Goal: Task Accomplishment & Management: Use online tool/utility

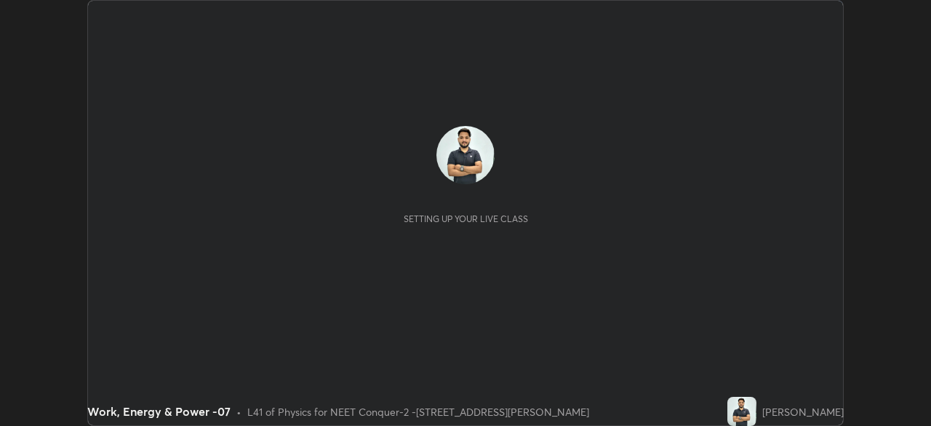
scroll to position [426, 931]
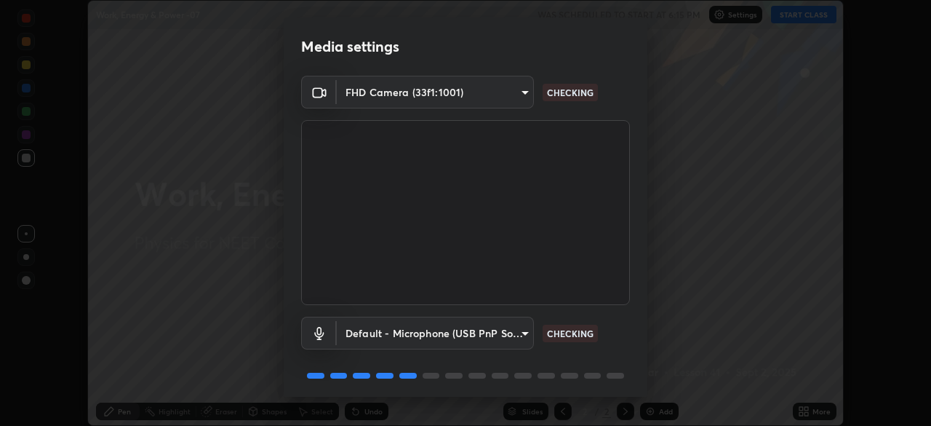
click at [525, 329] on body "Erase all Work, Energy & Power -07 WAS SCHEDULED TO START AT 6:15 PM Settings S…" at bounding box center [465, 213] width 931 height 426
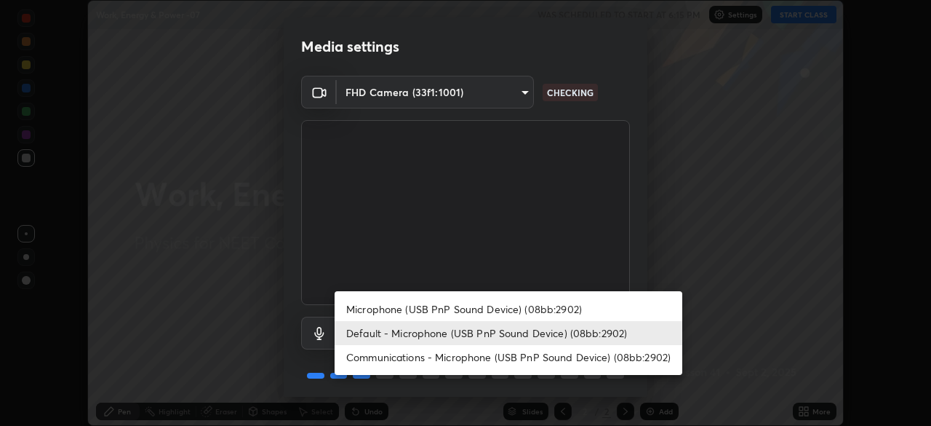
click at [518, 308] on li "Microphone (USB PnP Sound Device) (08bb:2902)" at bounding box center [509, 309] width 348 height 24
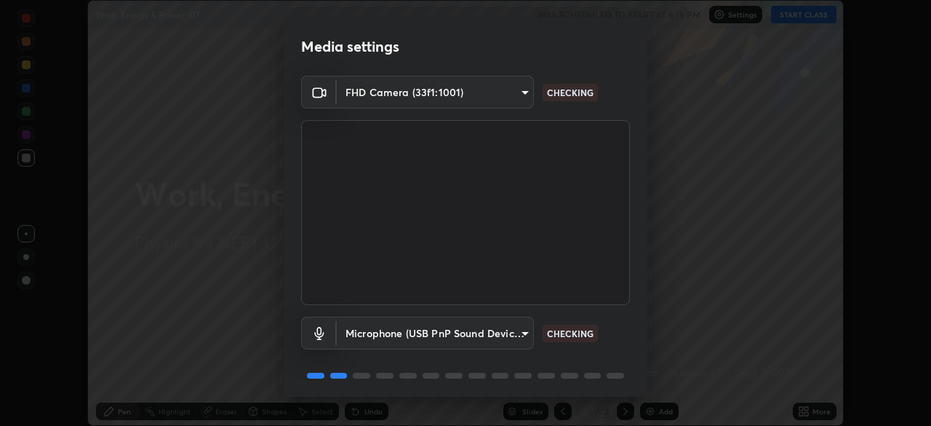
click at [513, 329] on body "Erase all Work, Energy & Power -07 WAS SCHEDULED TO START AT 6:15 PM Settings S…" at bounding box center [465, 213] width 931 height 426
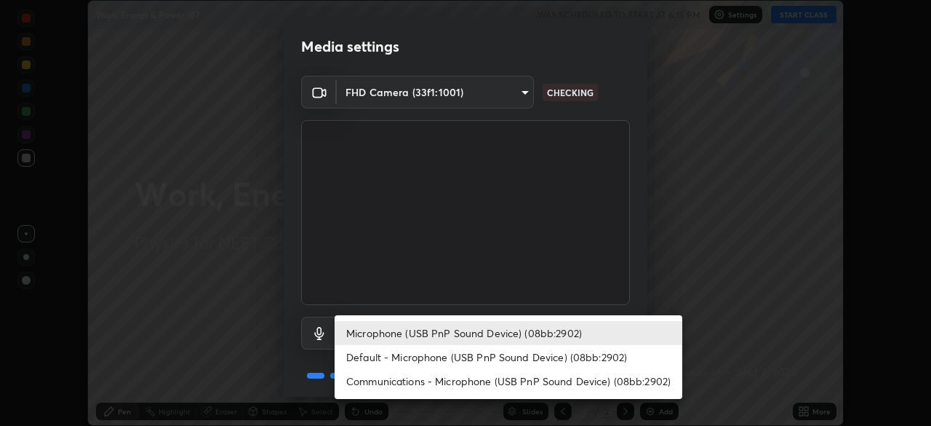
click at [499, 354] on li "Default - Microphone (USB PnP Sound Device) (08bb:2902)" at bounding box center [509, 357] width 348 height 24
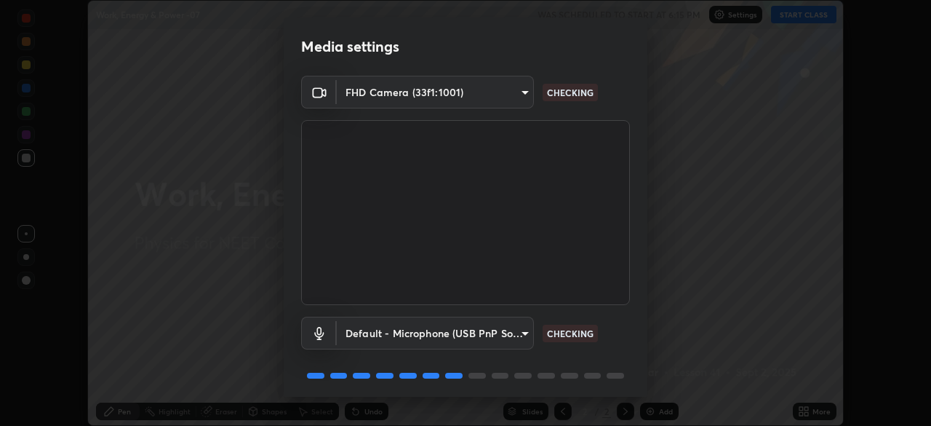
type input "default"
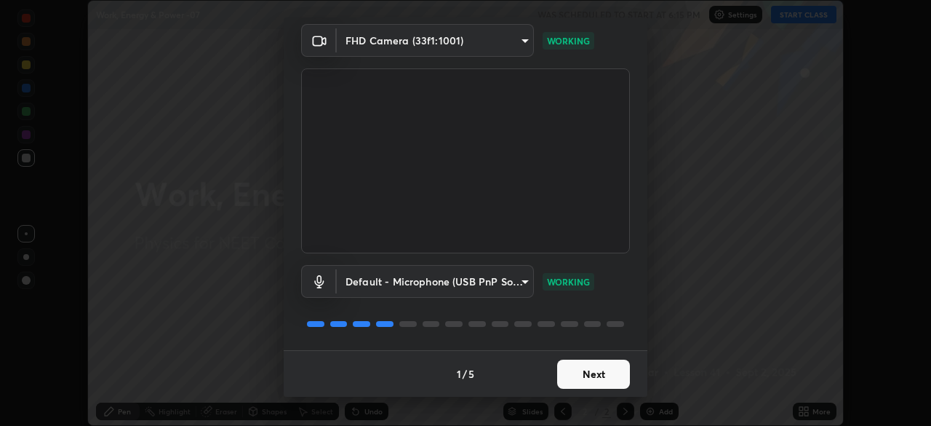
click at [596, 375] on button "Next" at bounding box center [593, 373] width 73 height 29
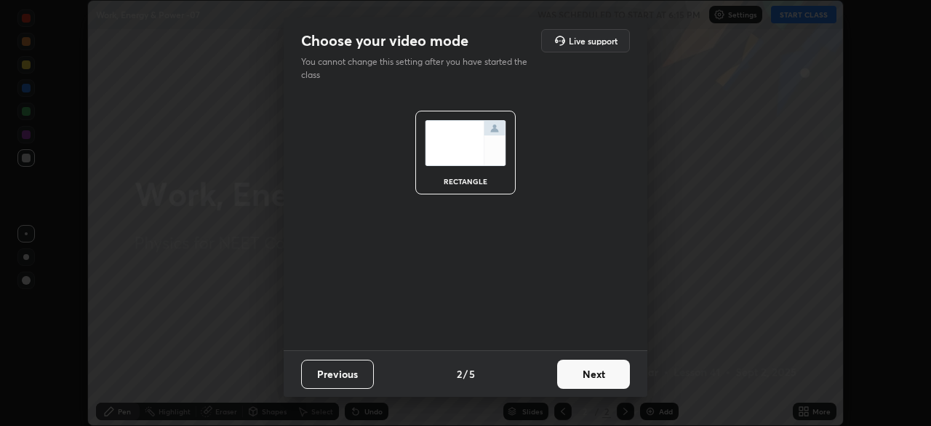
click at [597, 375] on button "Next" at bounding box center [593, 373] width 73 height 29
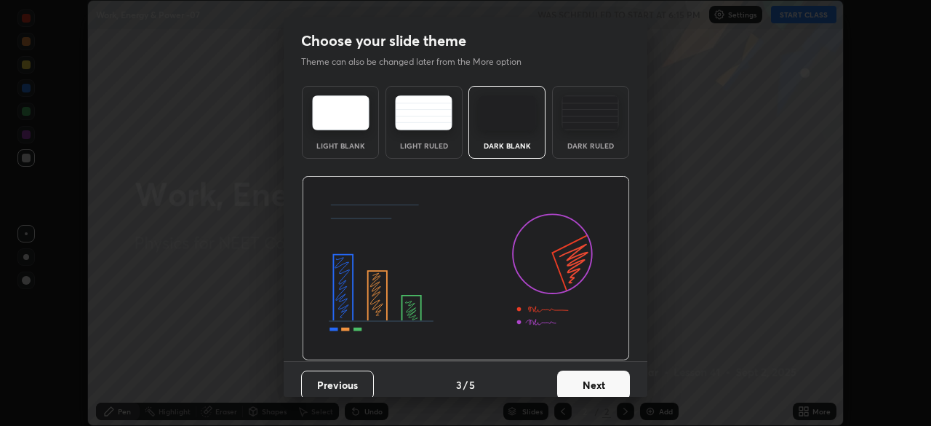
click at [592, 127] on img at bounding box center [590, 112] width 57 height 35
click at [592, 380] on button "Next" at bounding box center [593, 384] width 73 height 29
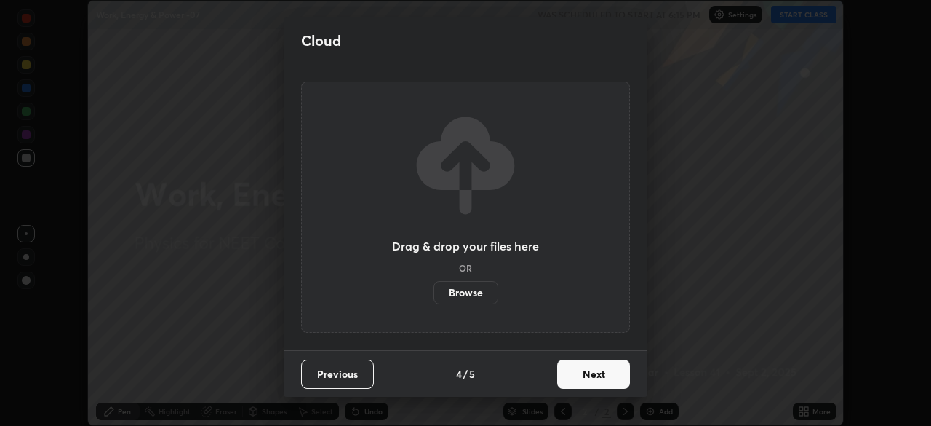
click at [591, 380] on button "Next" at bounding box center [593, 373] width 73 height 29
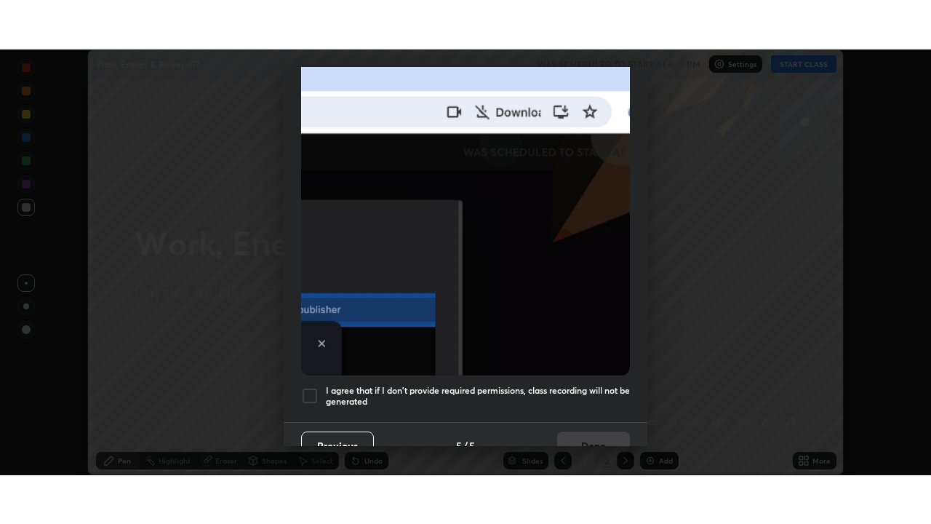
scroll to position [348, 0]
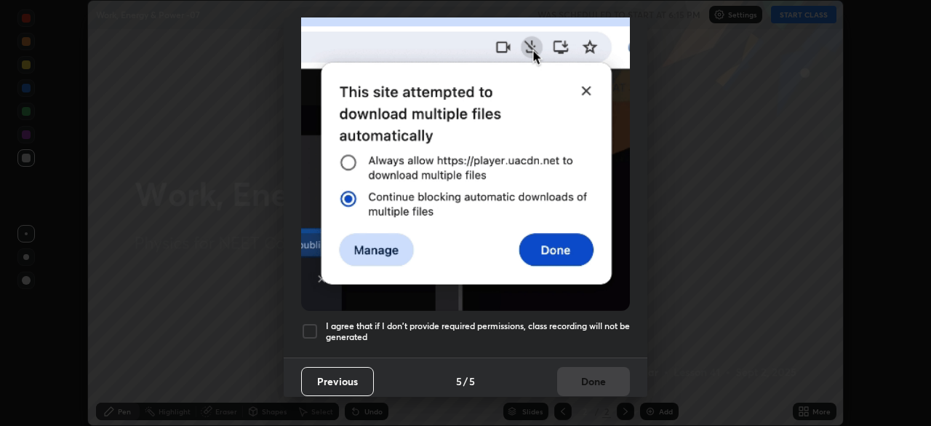
click at [314, 322] on div at bounding box center [309, 330] width 17 height 17
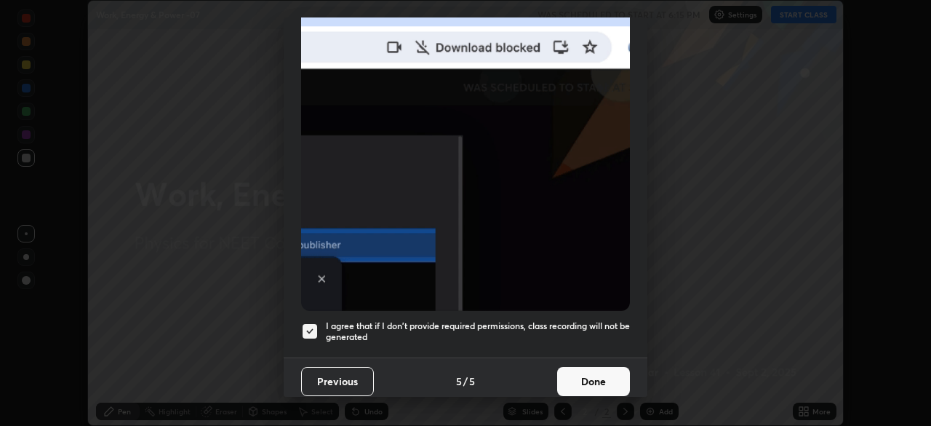
click at [581, 373] on button "Done" at bounding box center [593, 381] width 73 height 29
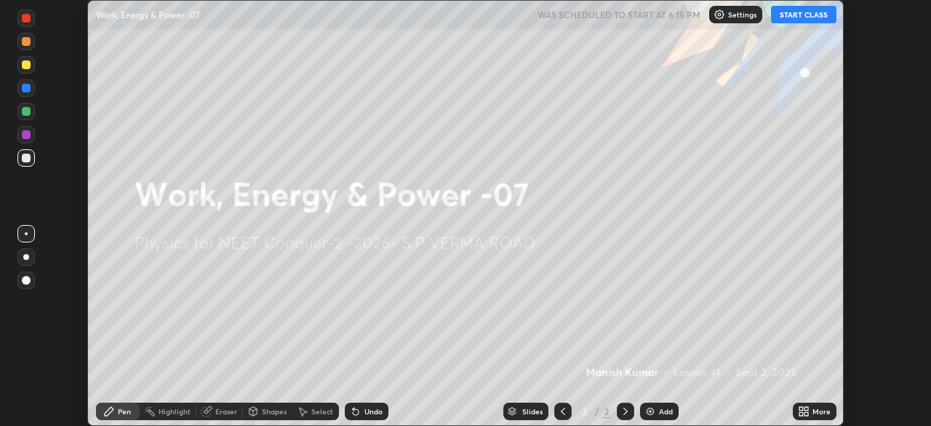
click at [813, 17] on button "START CLASS" at bounding box center [803, 14] width 65 height 17
click at [825, 412] on div "More" at bounding box center [822, 410] width 18 height 7
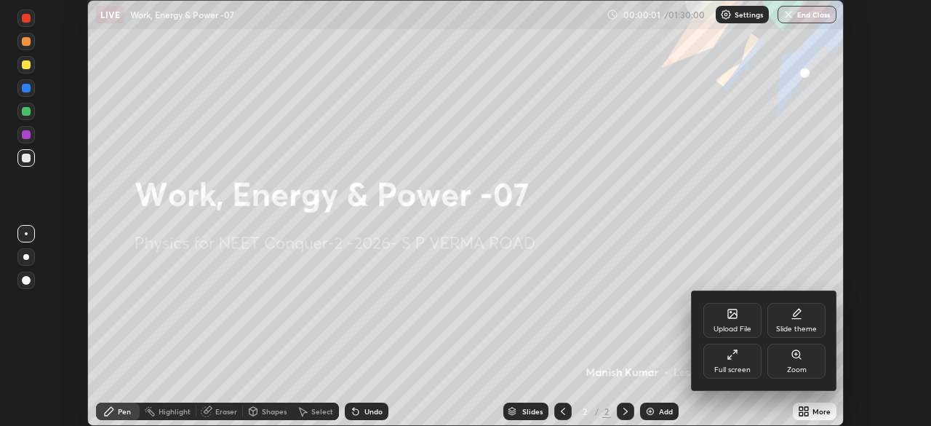
click at [738, 368] on div "Full screen" at bounding box center [732, 369] width 36 height 7
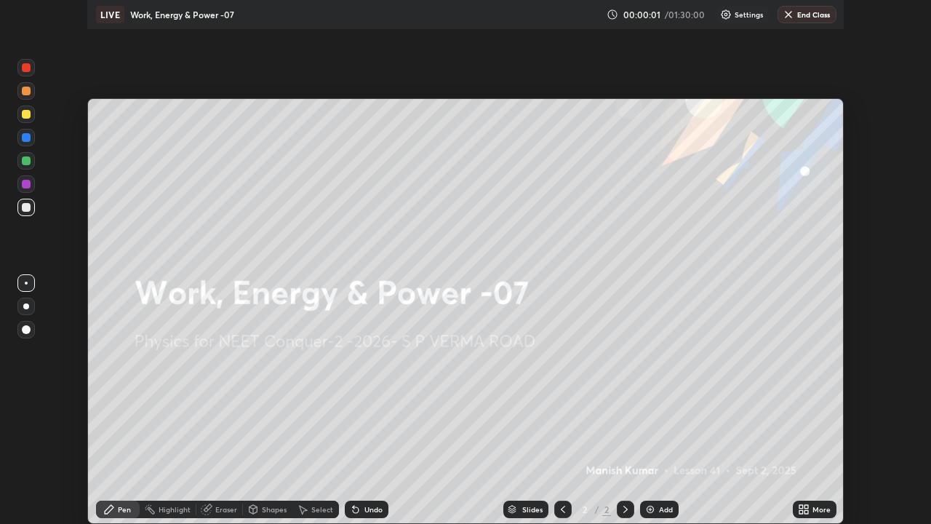
scroll to position [524, 931]
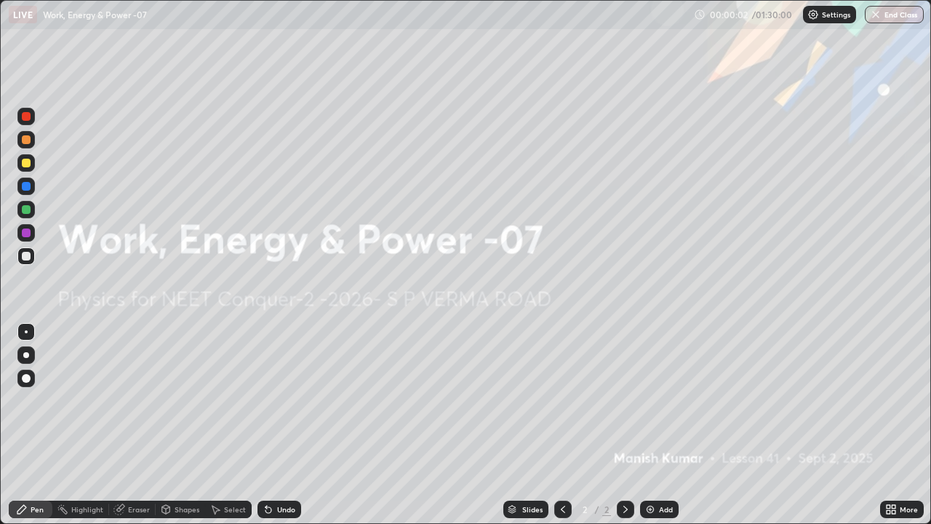
click at [668, 425] on div "Add" at bounding box center [666, 509] width 14 height 7
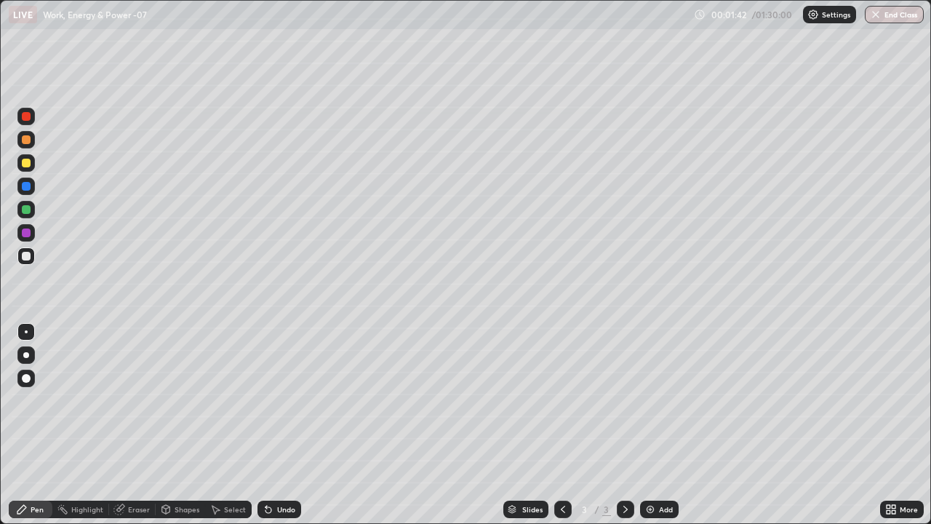
click at [27, 210] on div at bounding box center [26, 209] width 9 height 9
click at [673, 425] on div "Add" at bounding box center [659, 509] width 39 height 17
click at [32, 258] on div at bounding box center [25, 255] width 17 height 17
click at [28, 236] on div at bounding box center [26, 232] width 9 height 9
click at [30, 260] on div at bounding box center [25, 255] width 17 height 17
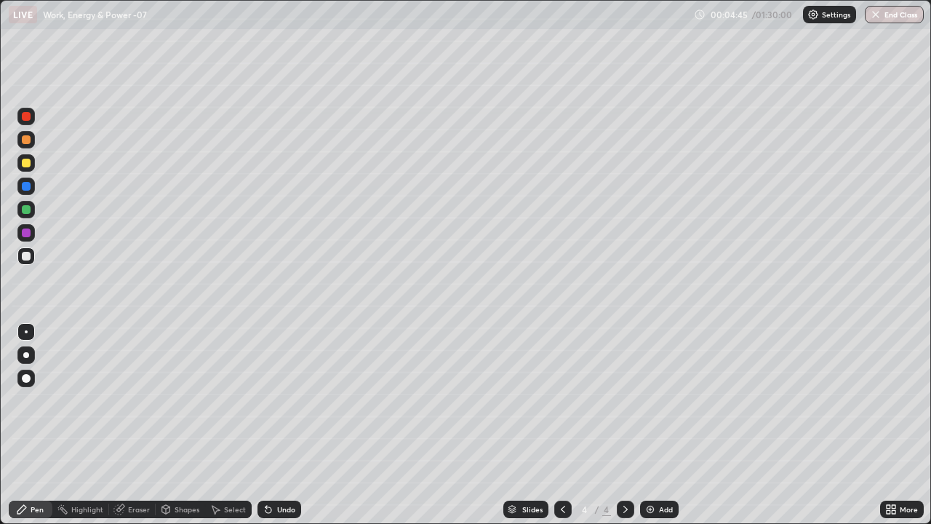
click at [27, 163] on div at bounding box center [26, 163] width 9 height 9
click at [27, 119] on div at bounding box center [26, 116] width 9 height 9
click at [655, 425] on img at bounding box center [651, 509] width 12 height 12
click at [27, 256] on div at bounding box center [26, 256] width 9 height 9
click at [27, 164] on div at bounding box center [26, 163] width 9 height 9
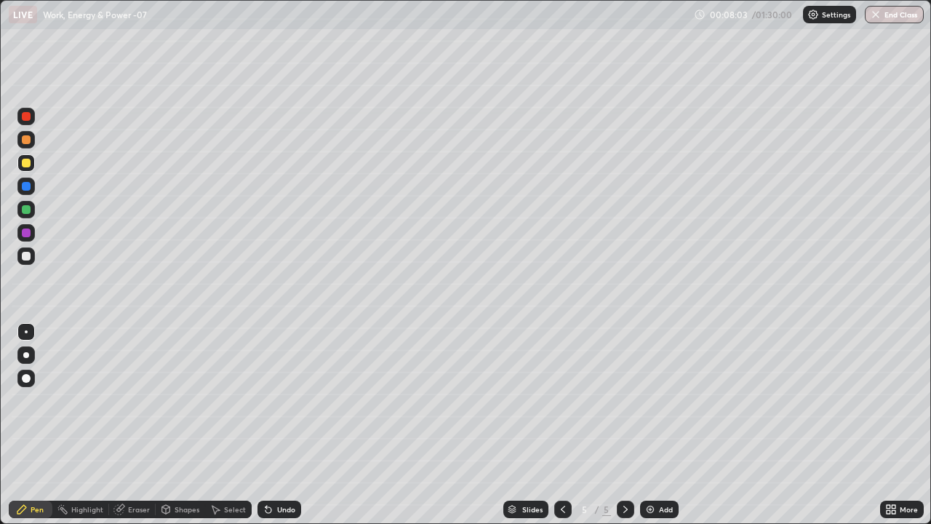
click at [29, 210] on div at bounding box center [26, 209] width 9 height 9
click at [20, 114] on div at bounding box center [25, 116] width 17 height 17
click at [28, 142] on div at bounding box center [26, 139] width 9 height 9
click at [34, 143] on div at bounding box center [25, 139] width 17 height 17
click at [663, 425] on div "Add" at bounding box center [666, 509] width 14 height 7
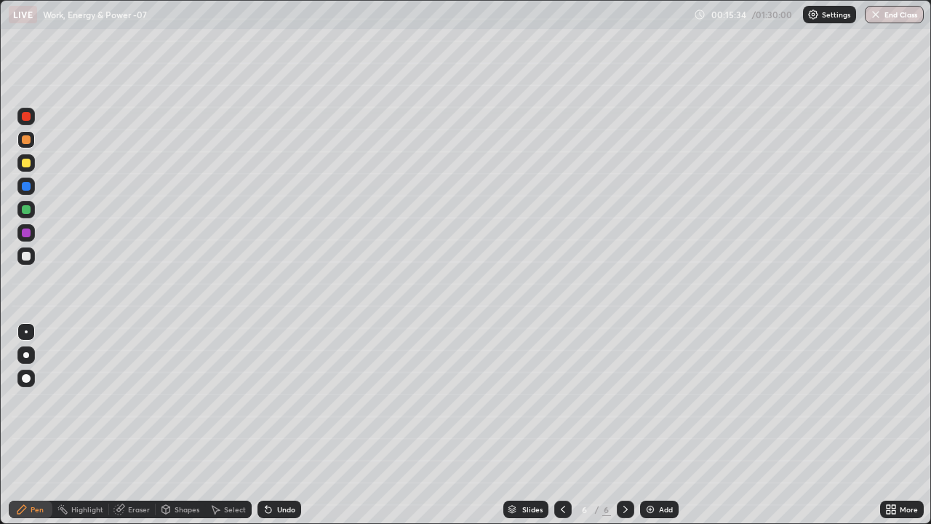
click at [31, 257] on div at bounding box center [25, 255] width 17 height 17
click at [562, 425] on icon at bounding box center [563, 509] width 12 height 12
click at [624, 425] on icon at bounding box center [626, 509] width 12 height 12
click at [562, 425] on icon at bounding box center [563, 509] width 12 height 12
click at [624, 425] on icon at bounding box center [626, 509] width 12 height 12
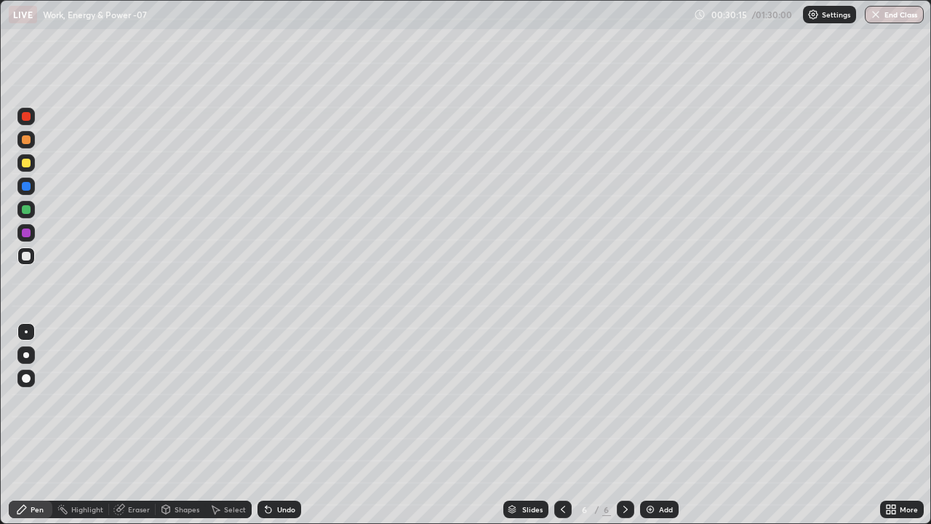
click at [565, 425] on div at bounding box center [562, 509] width 17 height 17
click at [624, 425] on icon at bounding box center [626, 509] width 12 height 12
click at [657, 425] on div "Add" at bounding box center [659, 509] width 39 height 17
click at [28, 210] on div at bounding box center [26, 209] width 9 height 9
click at [27, 163] on div at bounding box center [26, 163] width 9 height 9
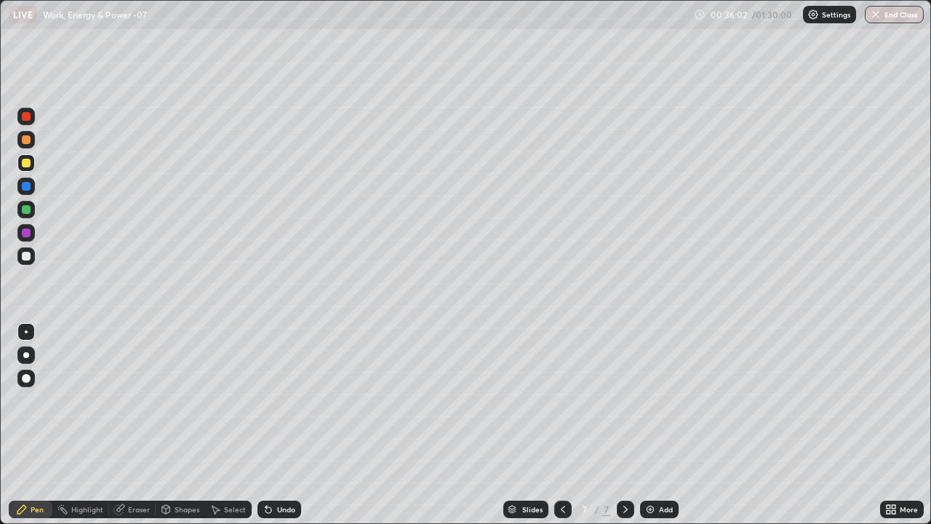
click at [661, 425] on div "Add" at bounding box center [659, 509] width 39 height 17
click at [33, 259] on div at bounding box center [25, 255] width 17 height 17
click at [28, 212] on div at bounding box center [26, 209] width 9 height 9
click at [624, 425] on icon at bounding box center [626, 509] width 12 height 12
click at [651, 425] on img at bounding box center [651, 509] width 12 height 12
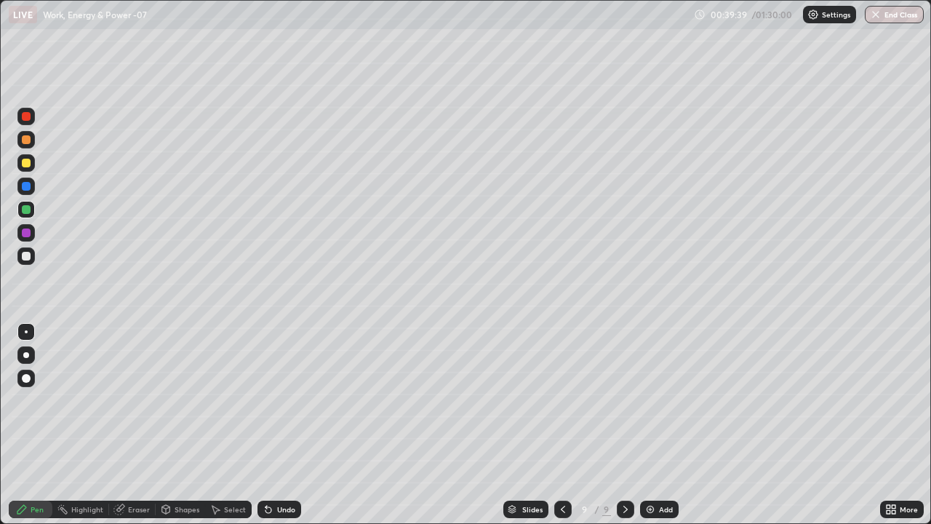
click at [28, 258] on div at bounding box center [26, 256] width 9 height 9
click at [131, 425] on div "Eraser" at bounding box center [139, 509] width 22 height 7
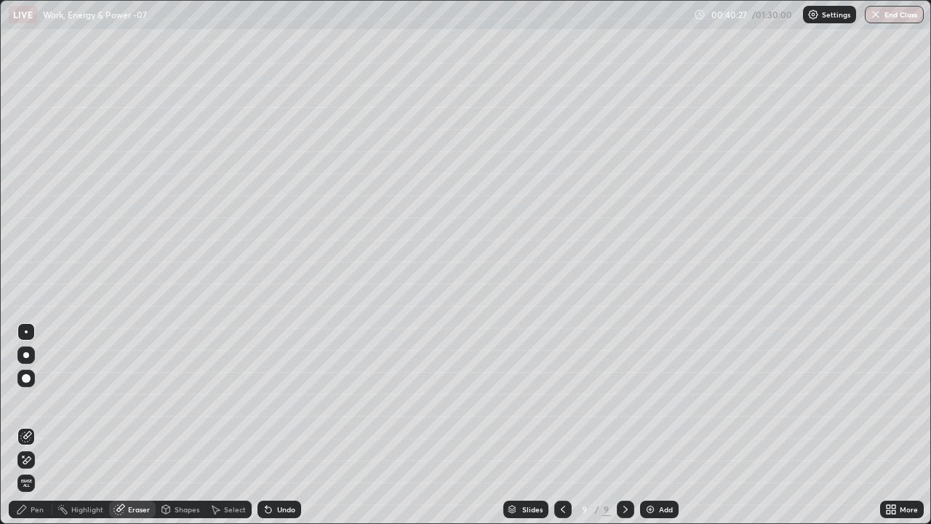
click at [20, 425] on icon at bounding box center [22, 509] width 12 height 12
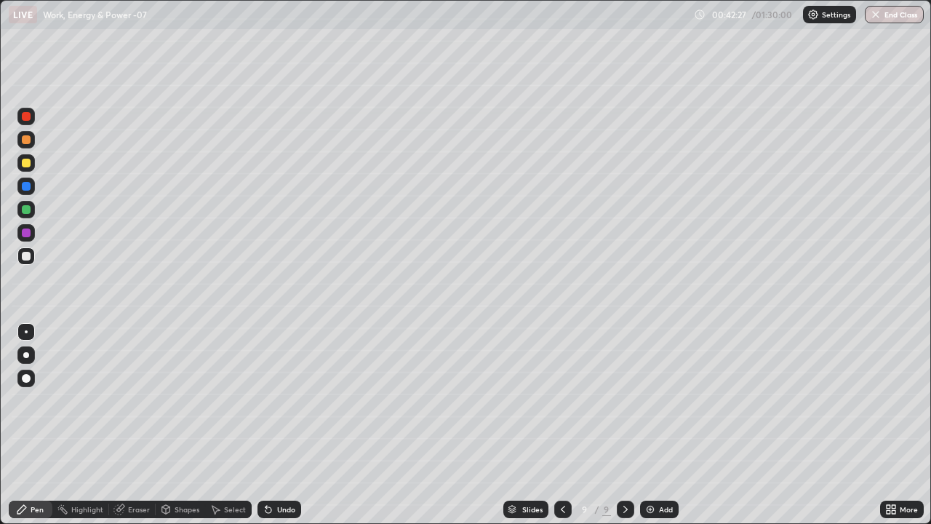
click at [562, 425] on icon at bounding box center [563, 509] width 12 height 12
click at [624, 425] on icon at bounding box center [626, 509] width 12 height 12
click at [25, 116] on div at bounding box center [26, 116] width 9 height 9
click at [671, 425] on div "Add" at bounding box center [659, 509] width 39 height 17
click at [32, 258] on div at bounding box center [25, 255] width 17 height 17
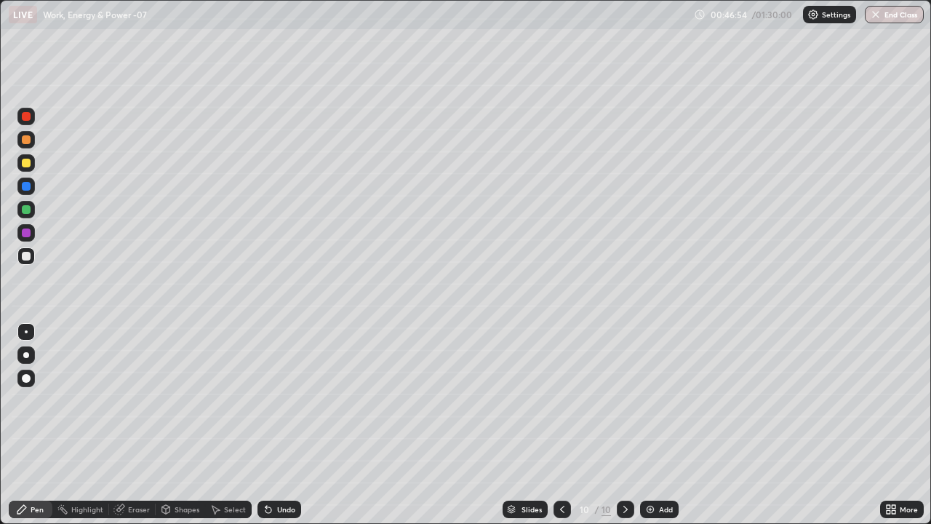
click at [33, 214] on div at bounding box center [25, 209] width 17 height 17
click at [33, 160] on div at bounding box center [25, 162] width 17 height 17
click at [28, 257] on div at bounding box center [26, 256] width 9 height 9
click at [659, 425] on div "Add" at bounding box center [666, 509] width 14 height 7
click at [28, 159] on div at bounding box center [26, 163] width 9 height 9
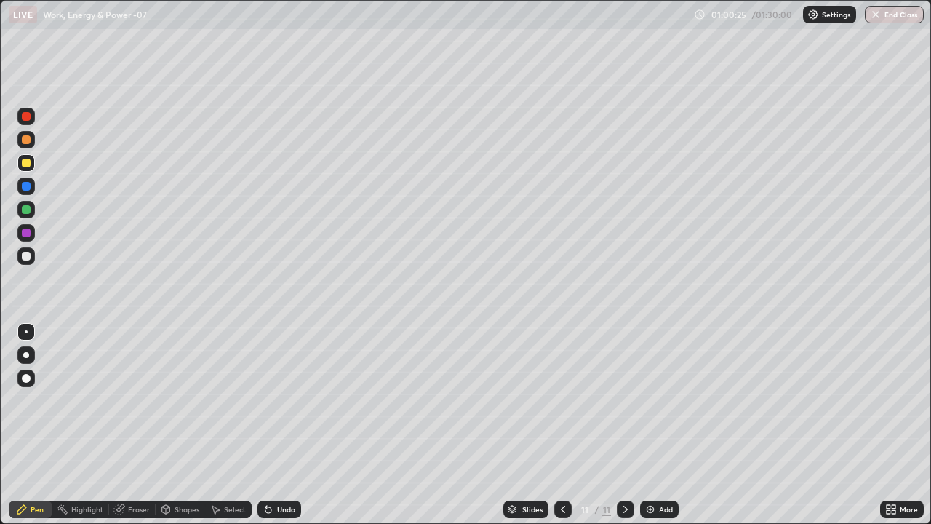
click at [25, 258] on div at bounding box center [26, 256] width 9 height 9
click at [290, 425] on div "Undo" at bounding box center [286, 509] width 18 height 7
click at [284, 425] on div "Undo" at bounding box center [280, 509] width 44 height 17
click at [286, 425] on div "Undo" at bounding box center [280, 509] width 44 height 17
click at [662, 425] on div "Add" at bounding box center [666, 509] width 14 height 7
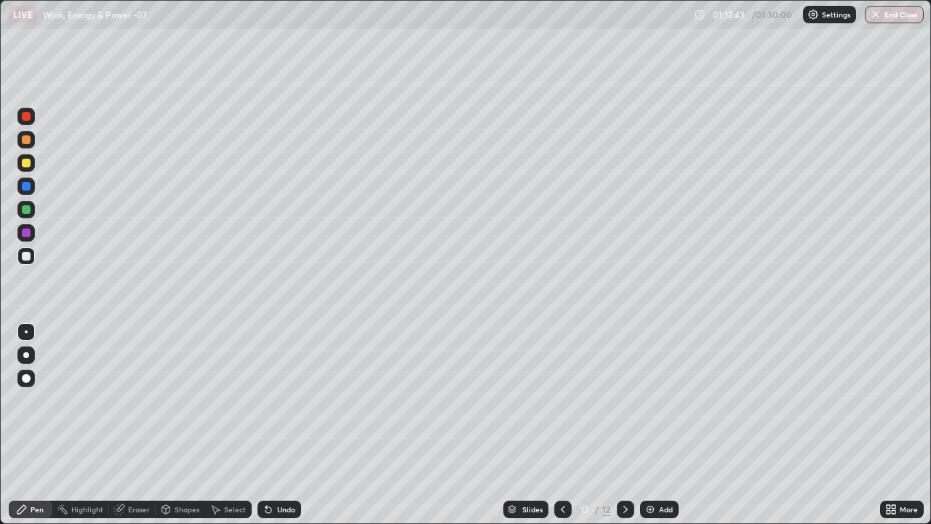
click at [26, 164] on div at bounding box center [26, 163] width 9 height 9
click at [28, 142] on div at bounding box center [26, 139] width 9 height 9
click at [20, 216] on div at bounding box center [25, 209] width 17 height 17
click at [287, 425] on div "Undo" at bounding box center [280, 509] width 44 height 17
click at [28, 170] on div at bounding box center [25, 162] width 17 height 17
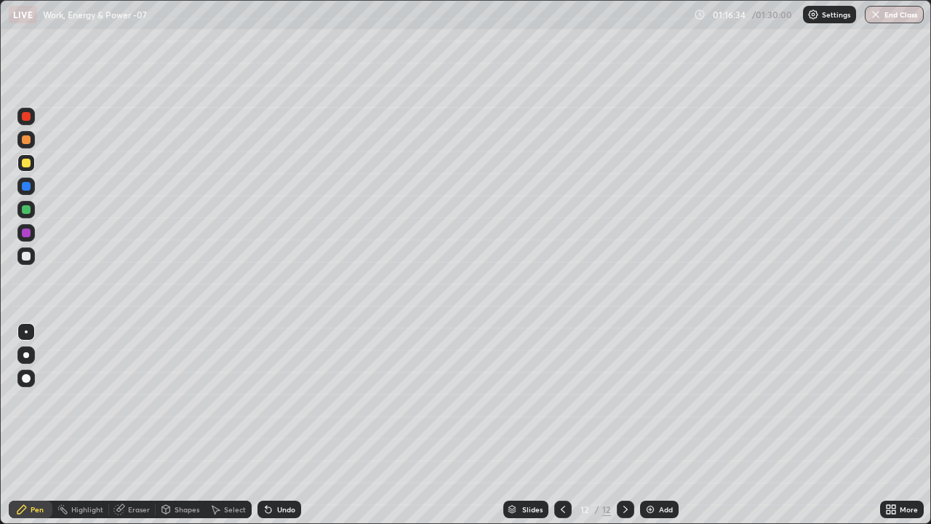
click at [280, 425] on div "Undo" at bounding box center [280, 509] width 44 height 17
click at [288, 425] on div "Undo" at bounding box center [286, 509] width 18 height 7
click at [289, 425] on div "Undo" at bounding box center [286, 509] width 18 height 7
click at [279, 425] on div "Undo" at bounding box center [280, 509] width 44 height 17
click at [273, 425] on div "Undo" at bounding box center [280, 509] width 44 height 17
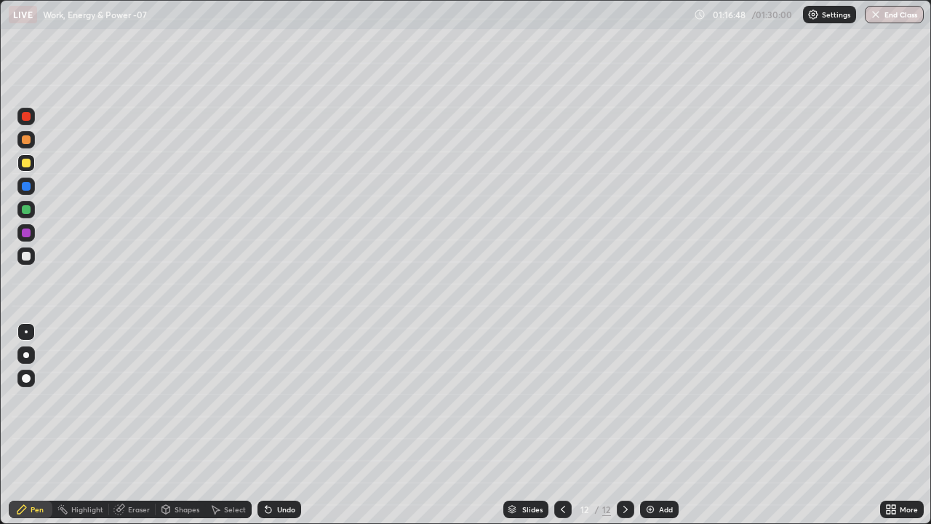
click at [279, 425] on div "Undo" at bounding box center [286, 509] width 18 height 7
click at [266, 425] on icon at bounding box center [269, 510] width 6 height 6
click at [268, 425] on icon at bounding box center [269, 509] width 12 height 12
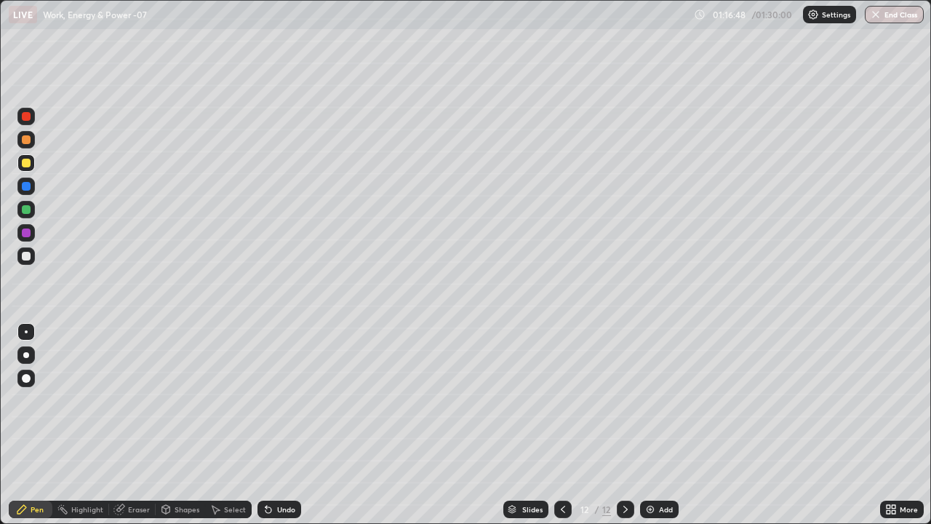
click at [271, 425] on icon at bounding box center [269, 509] width 12 height 12
click at [274, 425] on div "Undo" at bounding box center [280, 509] width 44 height 17
click at [277, 425] on div "Undo" at bounding box center [286, 509] width 18 height 7
click at [276, 425] on div "Undo" at bounding box center [280, 509] width 44 height 17
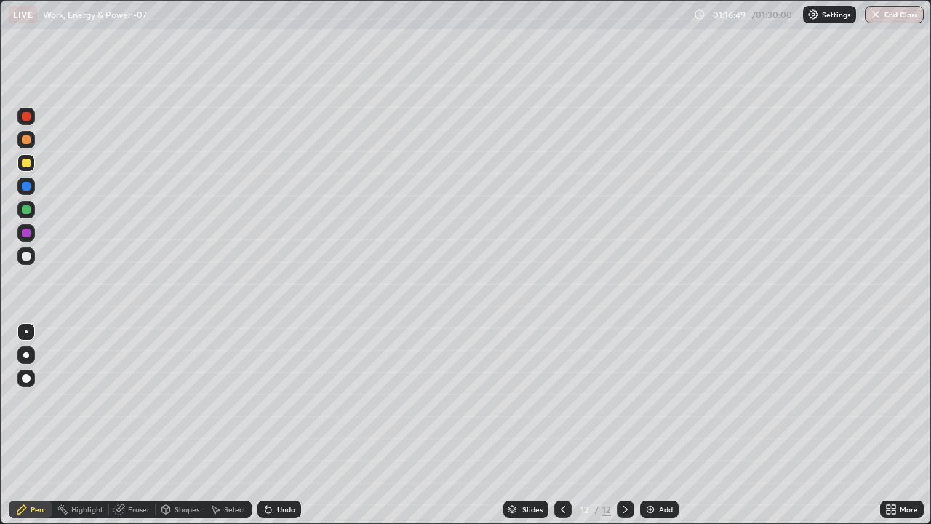
click at [276, 425] on div "Undo" at bounding box center [280, 509] width 44 height 17
click at [278, 425] on div "Undo" at bounding box center [280, 509] width 44 height 17
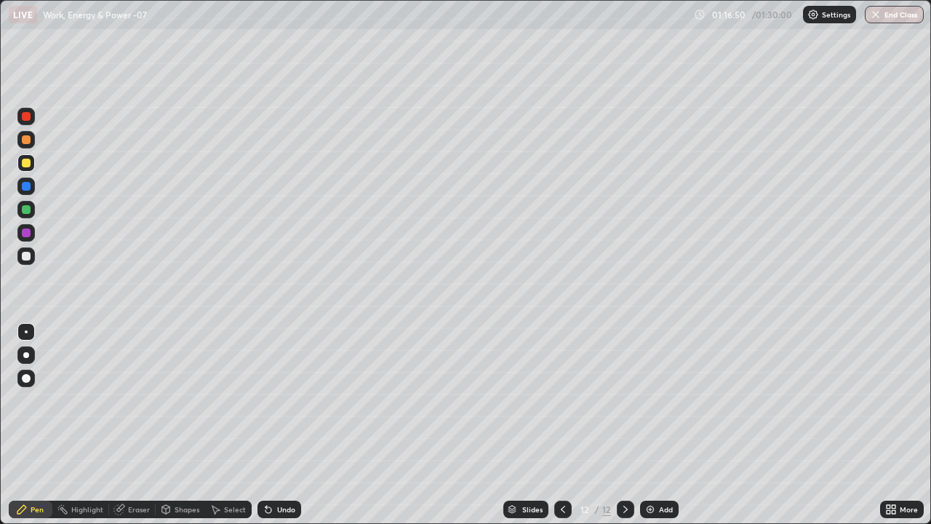
click at [279, 425] on div "Undo" at bounding box center [280, 509] width 44 height 17
click at [278, 425] on div "Undo" at bounding box center [280, 509] width 44 height 17
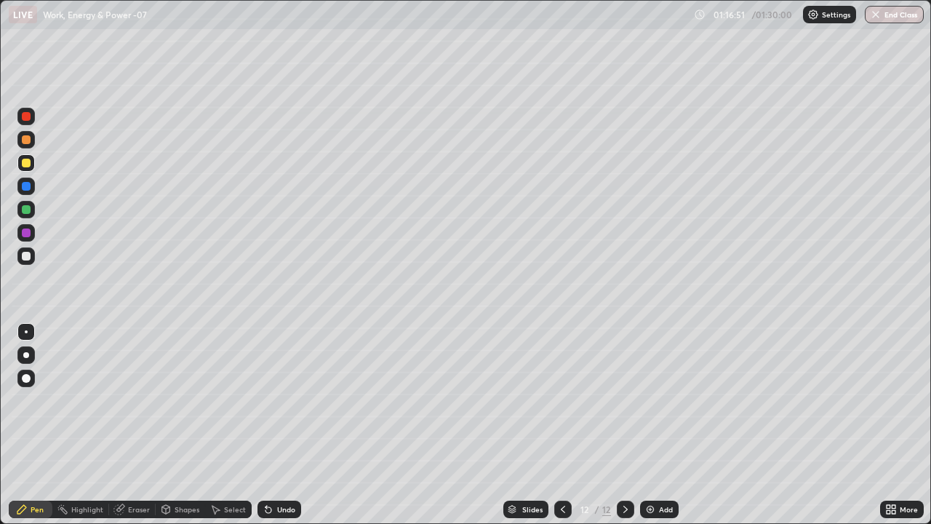
click at [279, 425] on div "Undo" at bounding box center [280, 509] width 44 height 17
click at [282, 425] on div "Undo" at bounding box center [280, 509] width 44 height 17
click at [27, 256] on div at bounding box center [26, 256] width 9 height 9
click at [284, 425] on div "Undo" at bounding box center [286, 509] width 18 height 7
click at [279, 425] on div "Undo" at bounding box center [286, 509] width 18 height 7
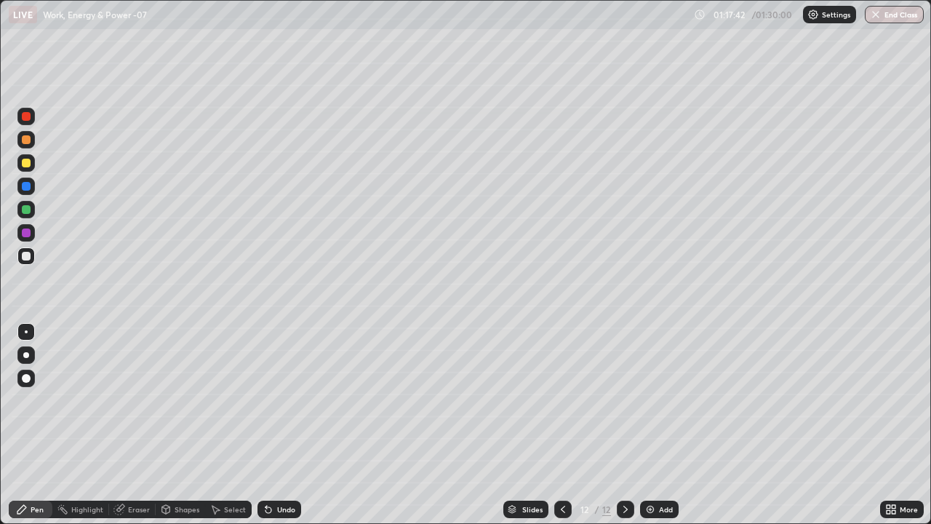
click at [31, 121] on div at bounding box center [25, 116] width 17 height 17
click at [26, 210] on div at bounding box center [26, 209] width 9 height 9
click at [33, 258] on div at bounding box center [25, 255] width 17 height 17
click at [671, 425] on div "Add" at bounding box center [659, 509] width 39 height 17
click at [33, 163] on div at bounding box center [25, 162] width 17 height 17
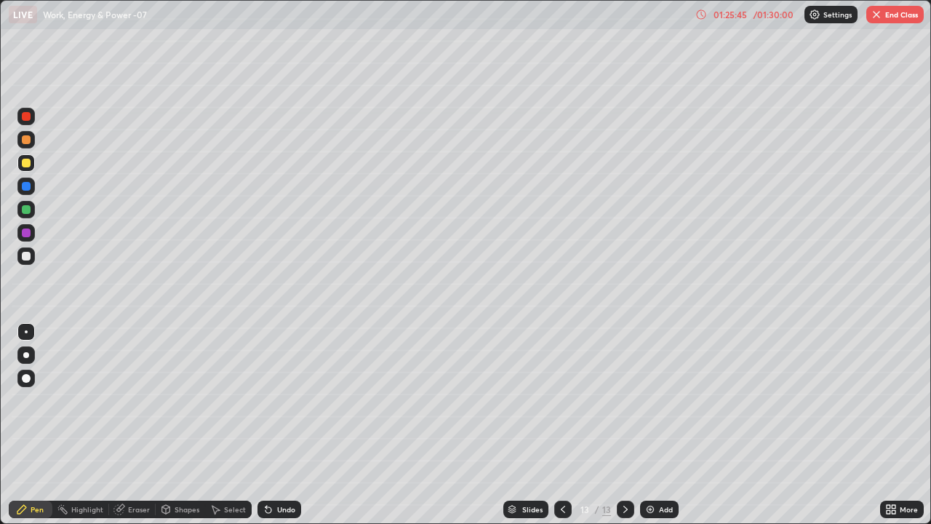
click at [28, 137] on div at bounding box center [26, 139] width 9 height 9
click at [284, 425] on div "Undo" at bounding box center [286, 509] width 18 height 7
click at [276, 425] on div "Undo" at bounding box center [280, 509] width 44 height 17
click at [274, 425] on div "Undo" at bounding box center [280, 509] width 44 height 17
click at [884, 16] on button "End Class" at bounding box center [894, 14] width 57 height 17
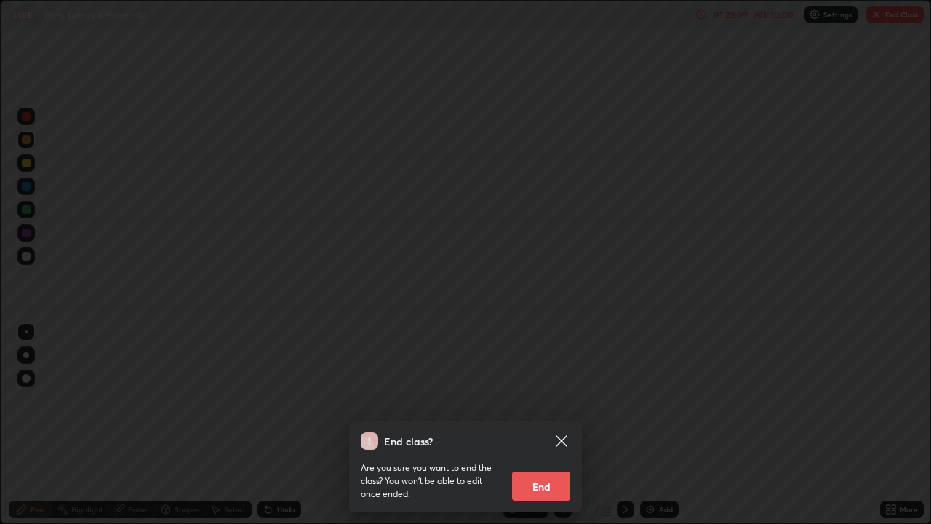
click at [549, 425] on button "End" at bounding box center [541, 485] width 58 height 29
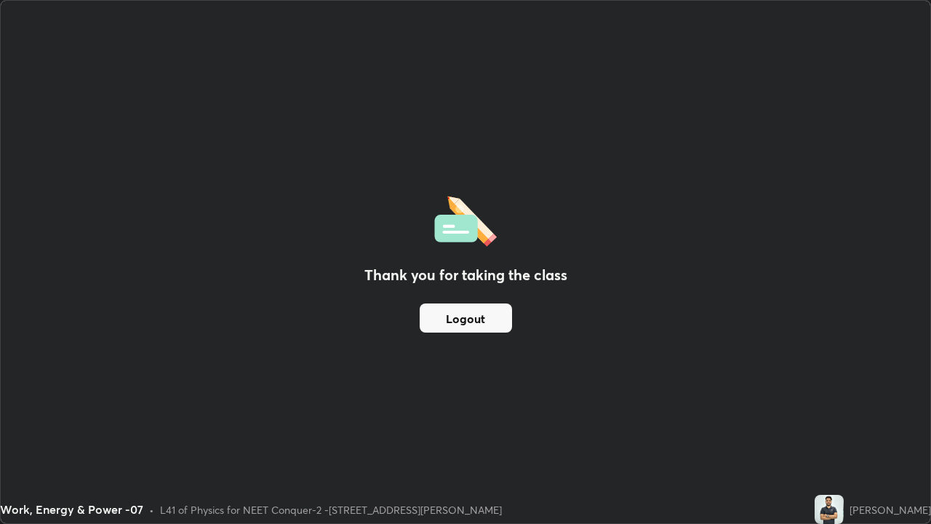
click at [466, 322] on button "Logout" at bounding box center [466, 317] width 92 height 29
